Goal: Information Seeking & Learning: Find contact information

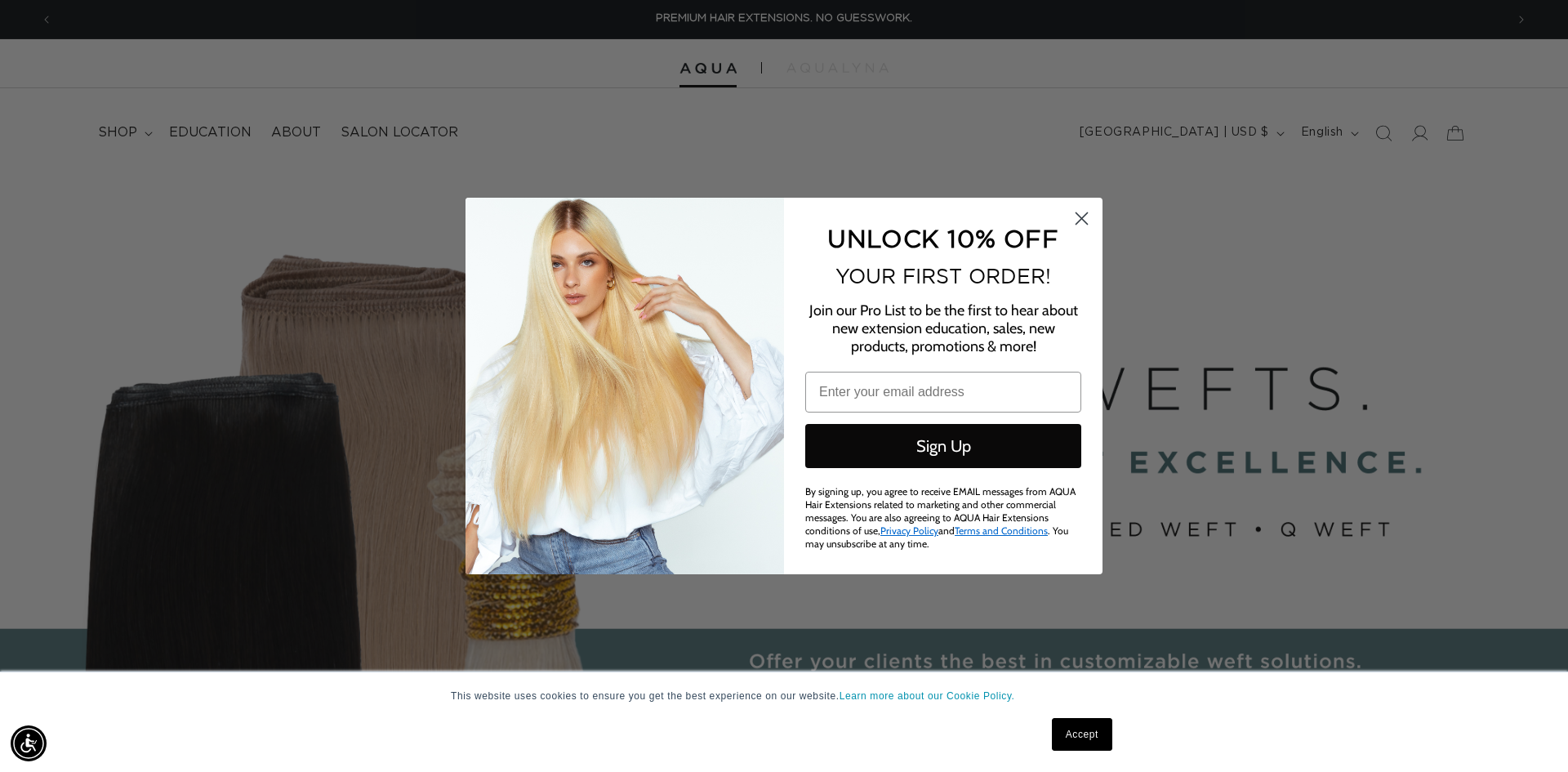
click at [1079, 215] on icon "Close dialog" at bounding box center [1082, 219] width 29 height 29
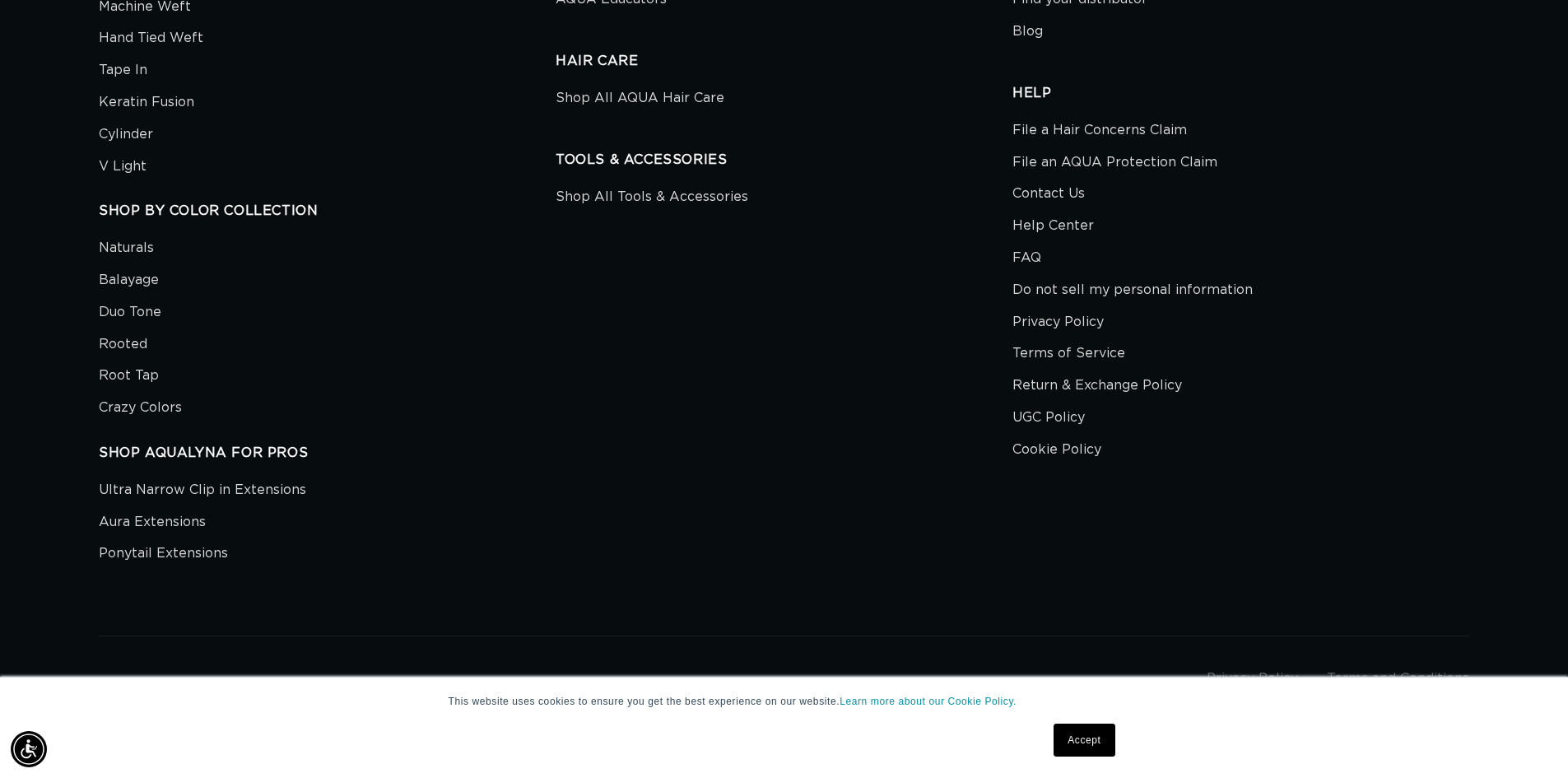
scroll to position [5966, 0]
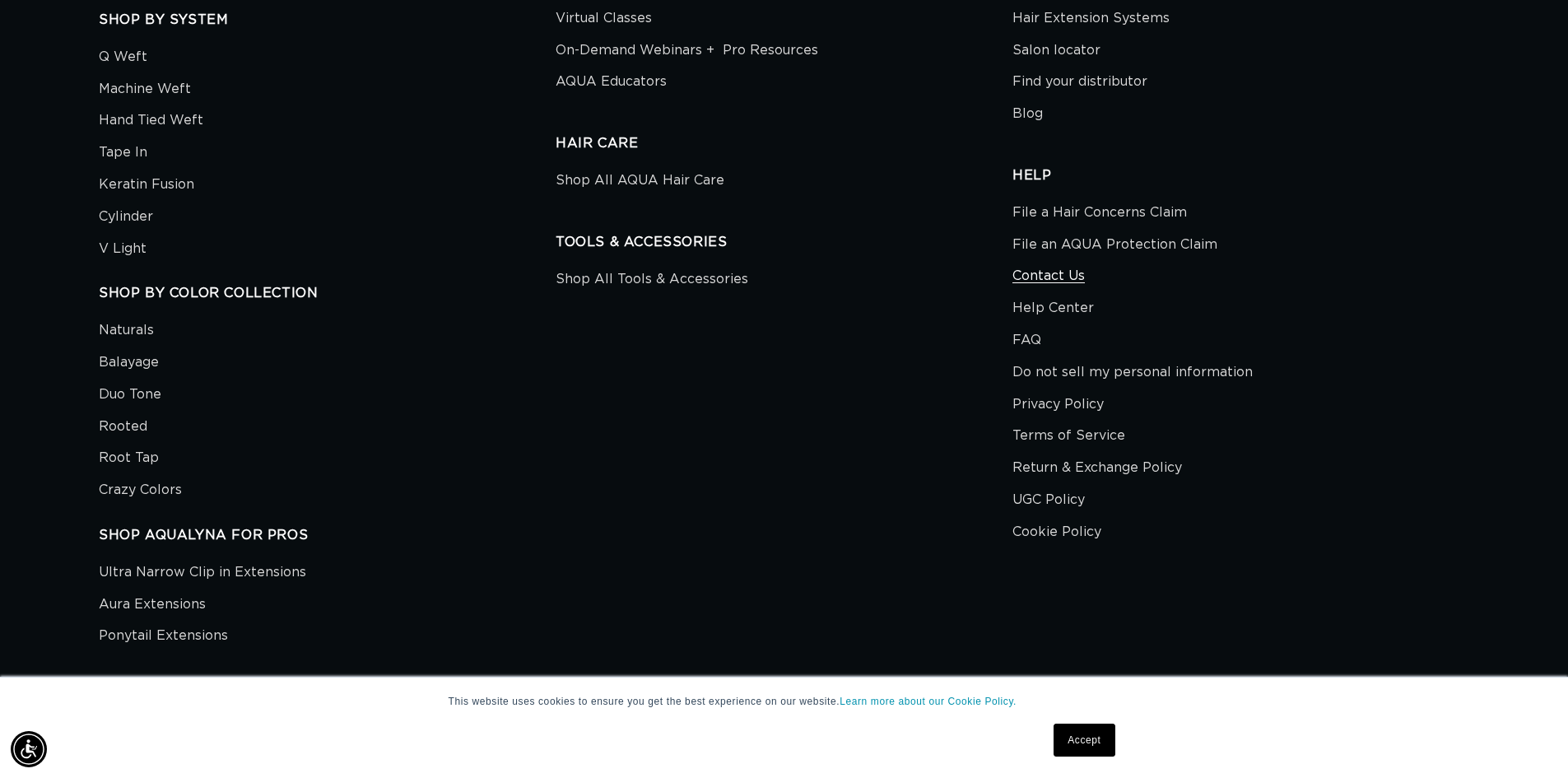
click at [1038, 282] on link "Contact Us" at bounding box center [1049, 277] width 72 height 33
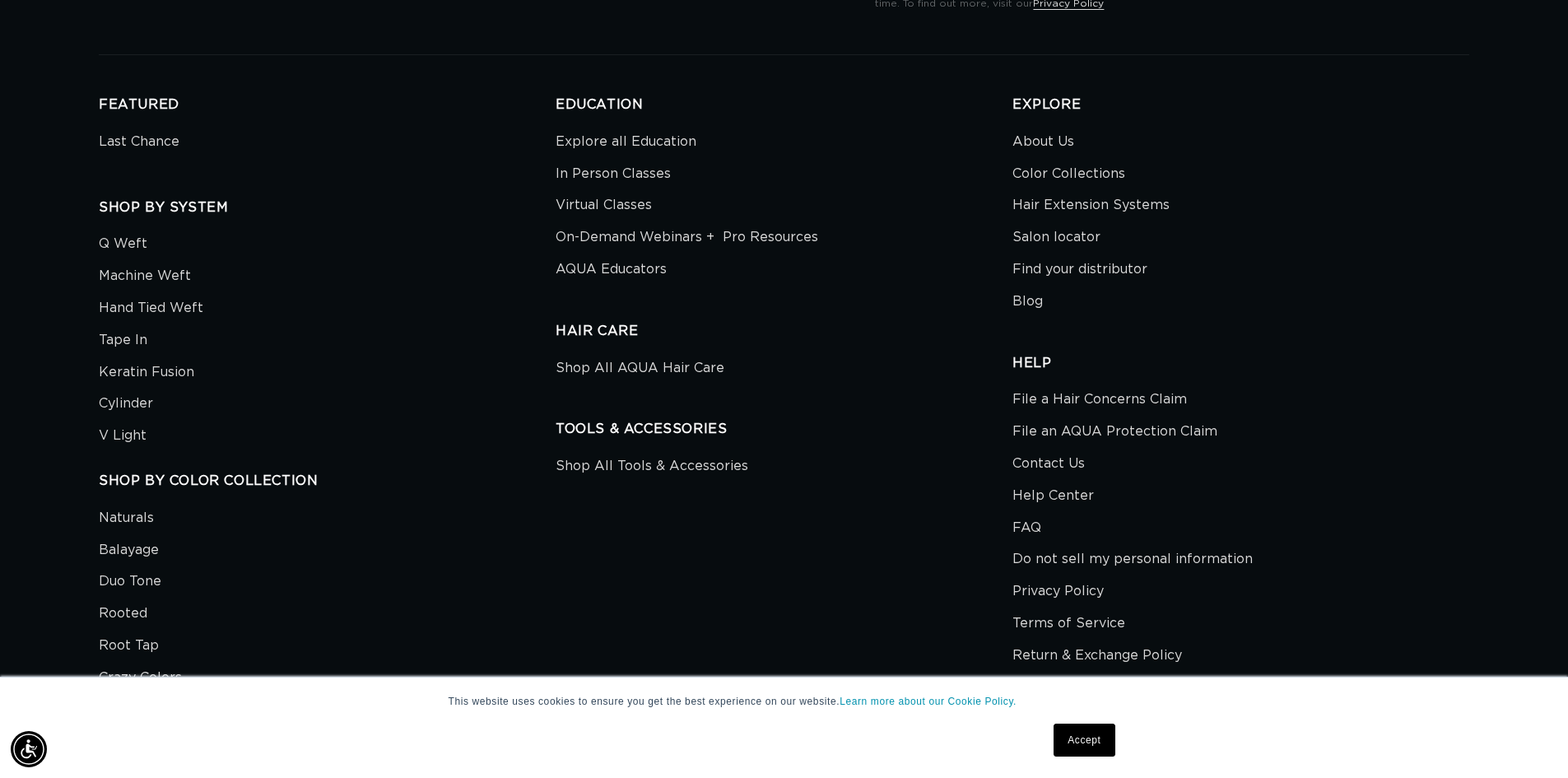
scroll to position [3049, 0]
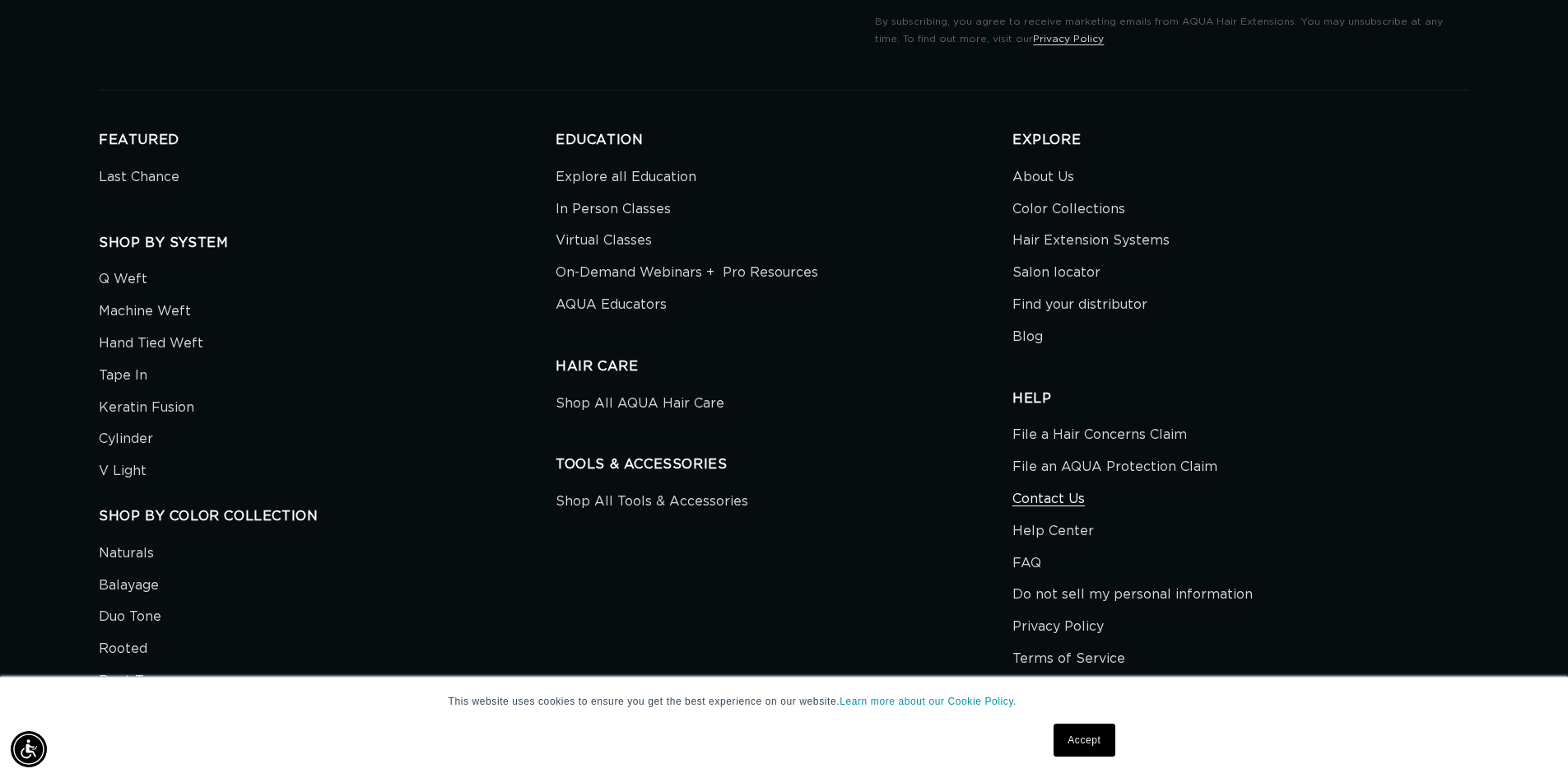
click at [1047, 502] on link "Contact Us" at bounding box center [1049, 500] width 72 height 33
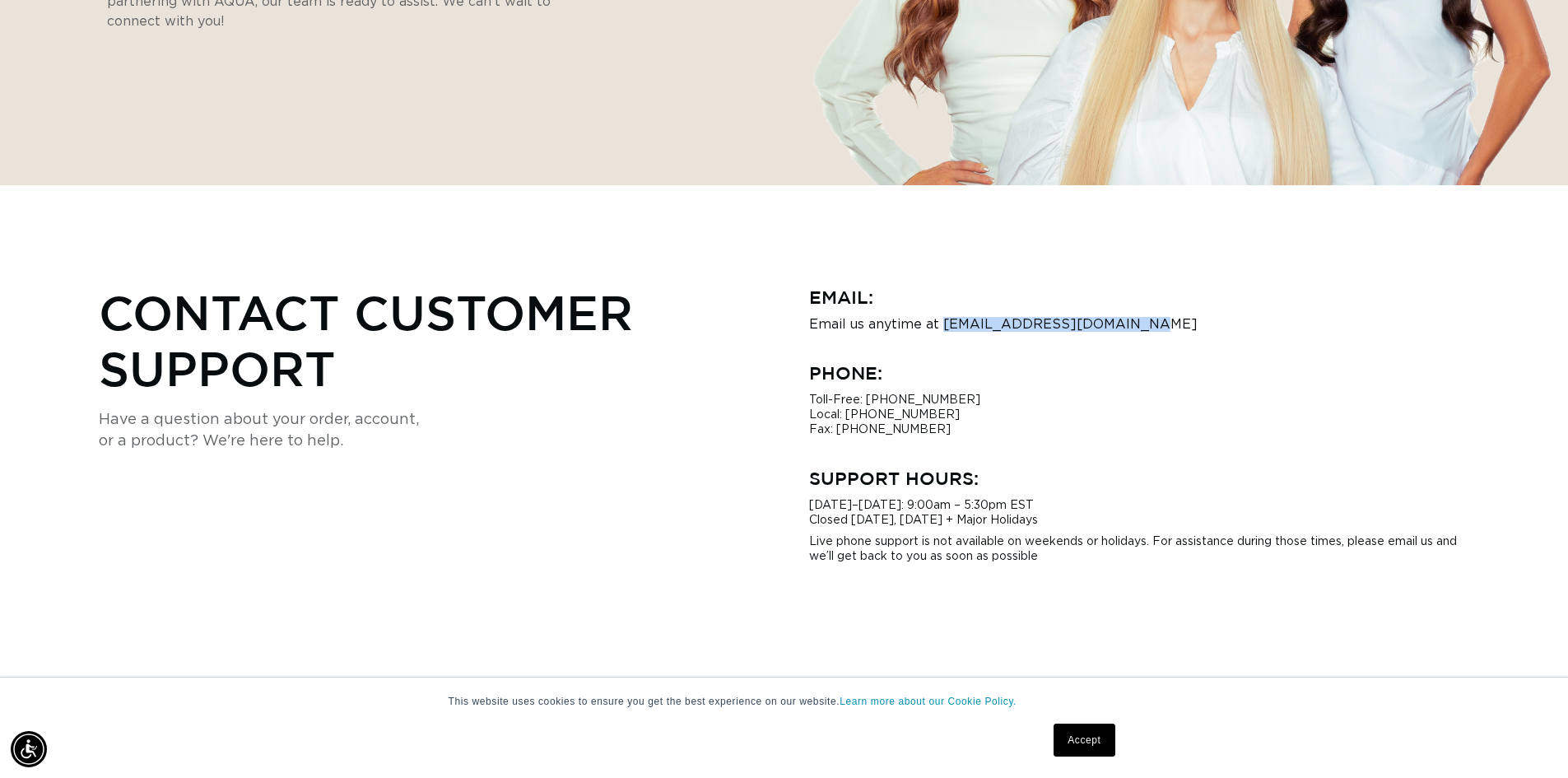
drag, startPoint x: 1141, startPoint y: 327, endPoint x: 945, endPoint y: 333, distance: 196.1
click at [943, 333] on div "Email: Email us anytime at hi@aquahairextensions.com Phone: Toll-Free: 1-866-63…" at bounding box center [1141, 424] width 662 height 280
copy p "hi@aquahairextensions.com"
